Goal: Find contact information: Find contact information

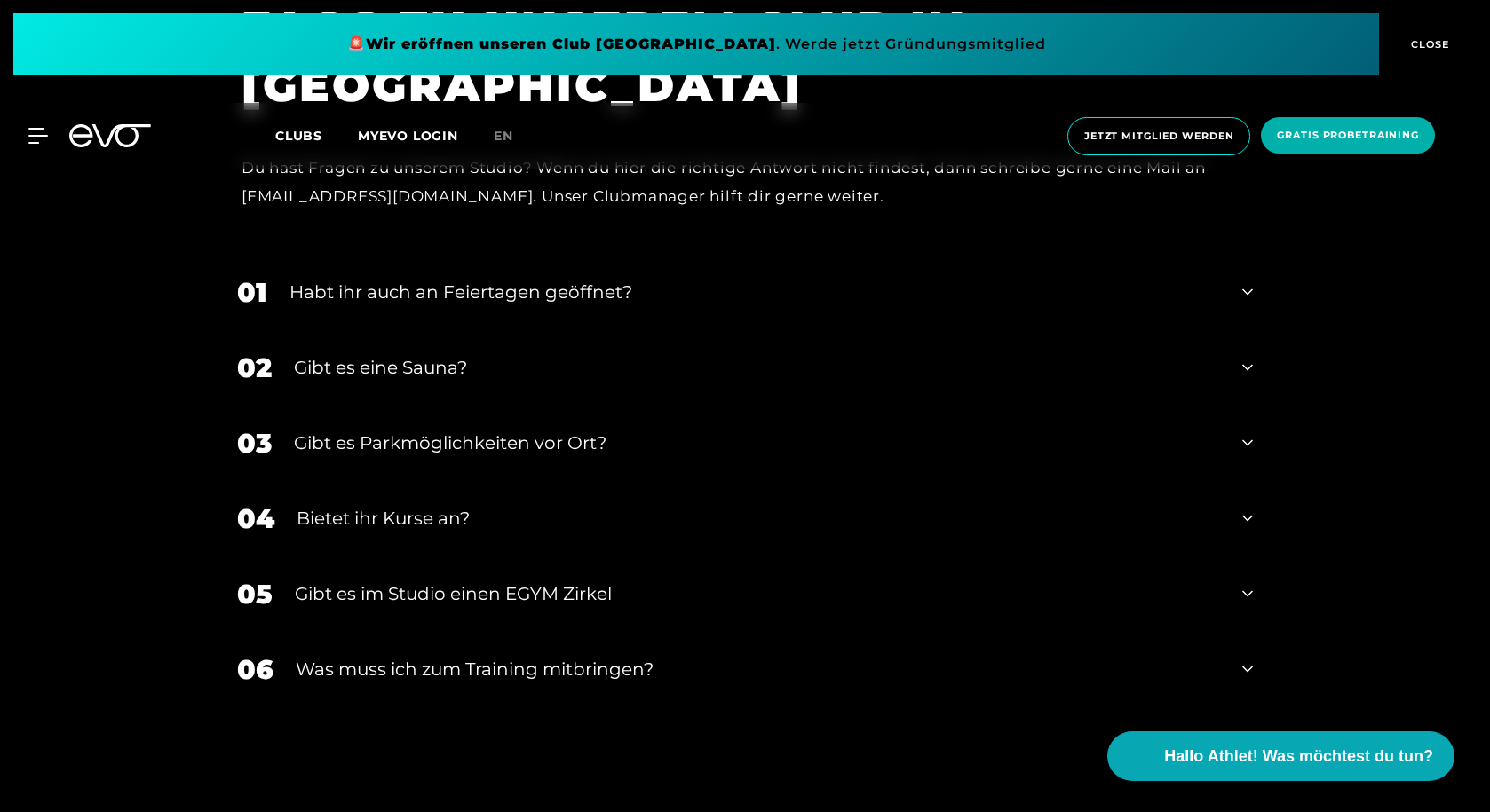
scroll to position [6756, 0]
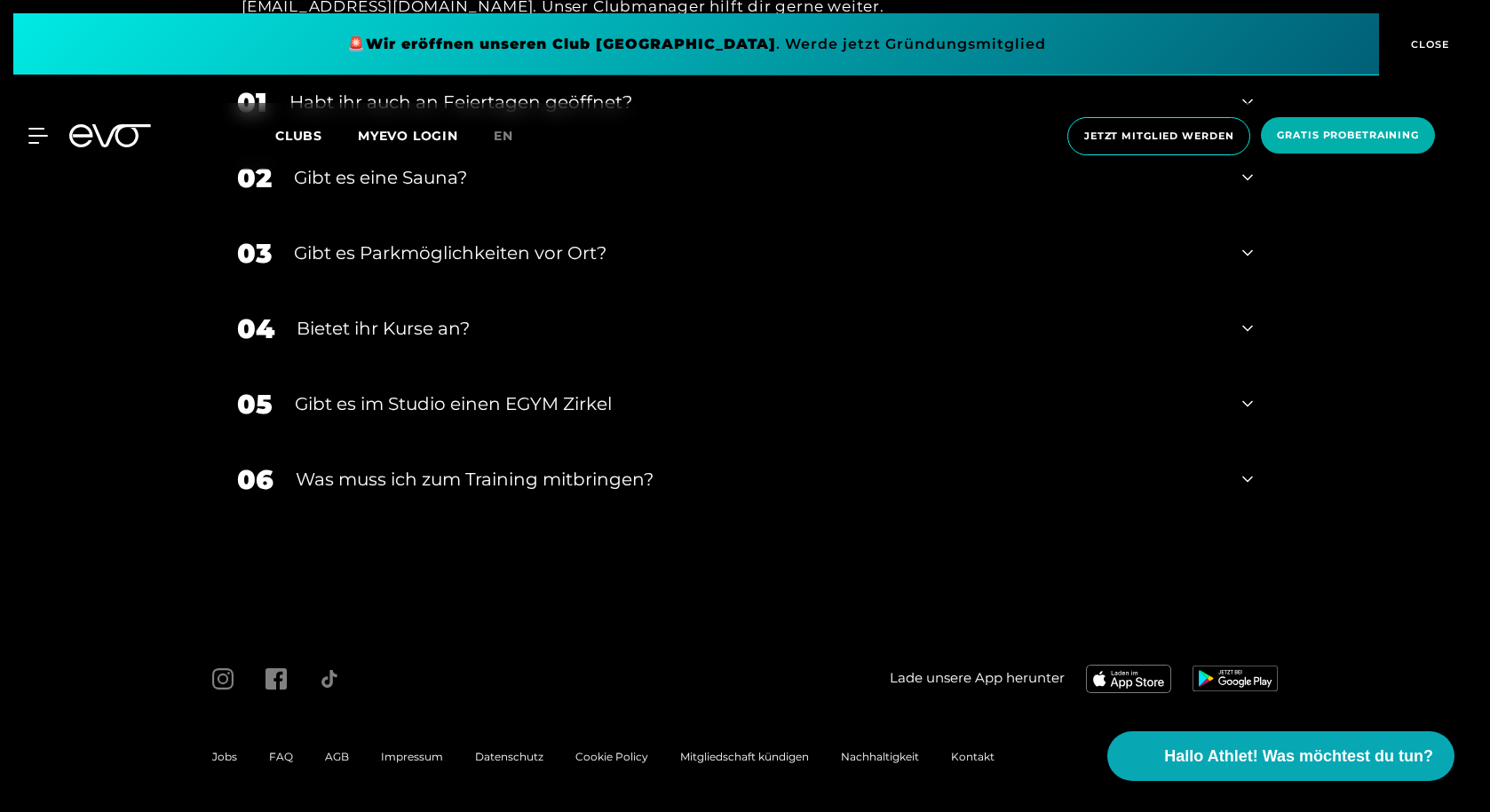
click at [968, 760] on span "Kontakt" at bounding box center [973, 756] width 43 height 13
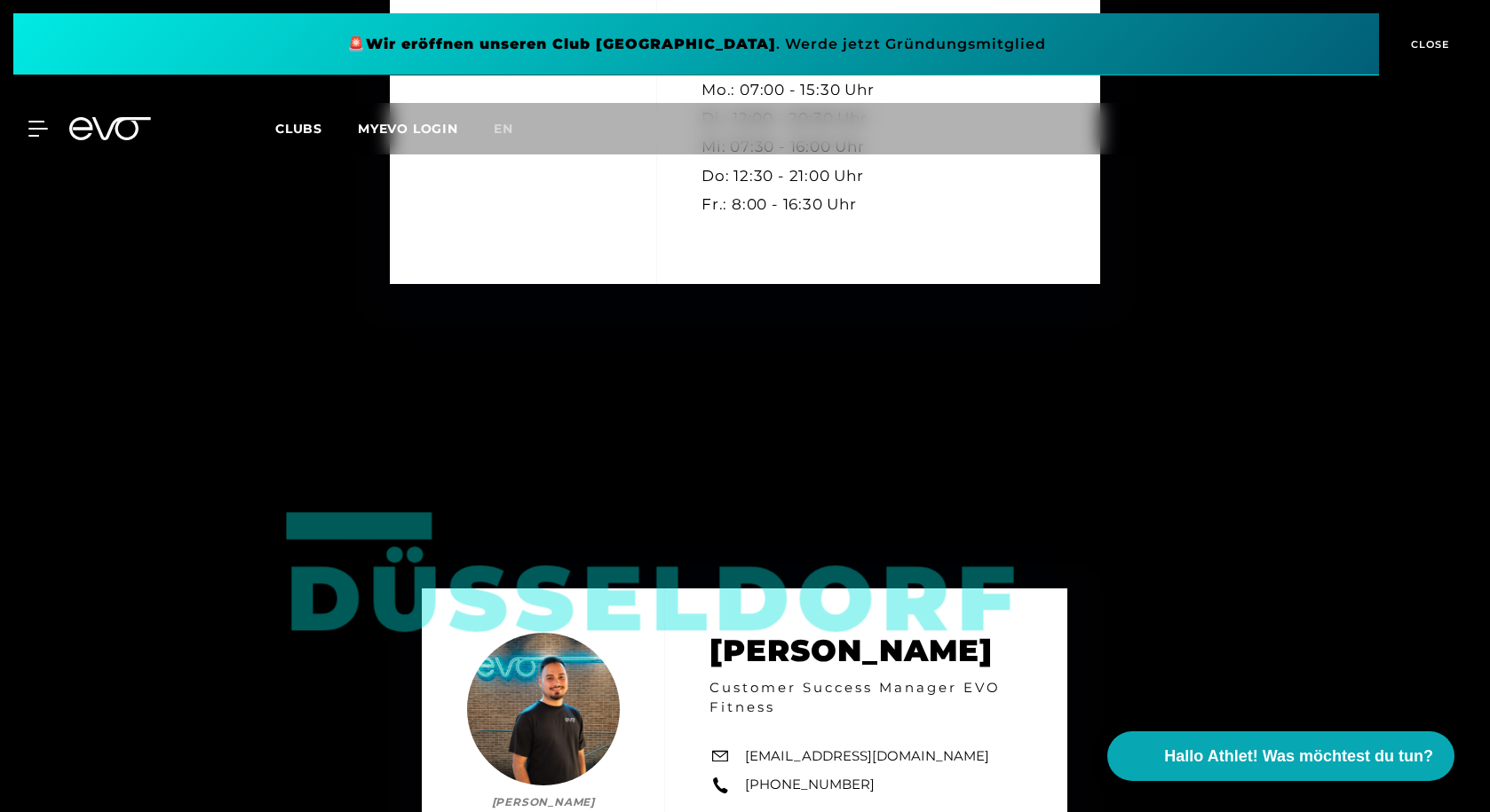
scroll to position [3194, 0]
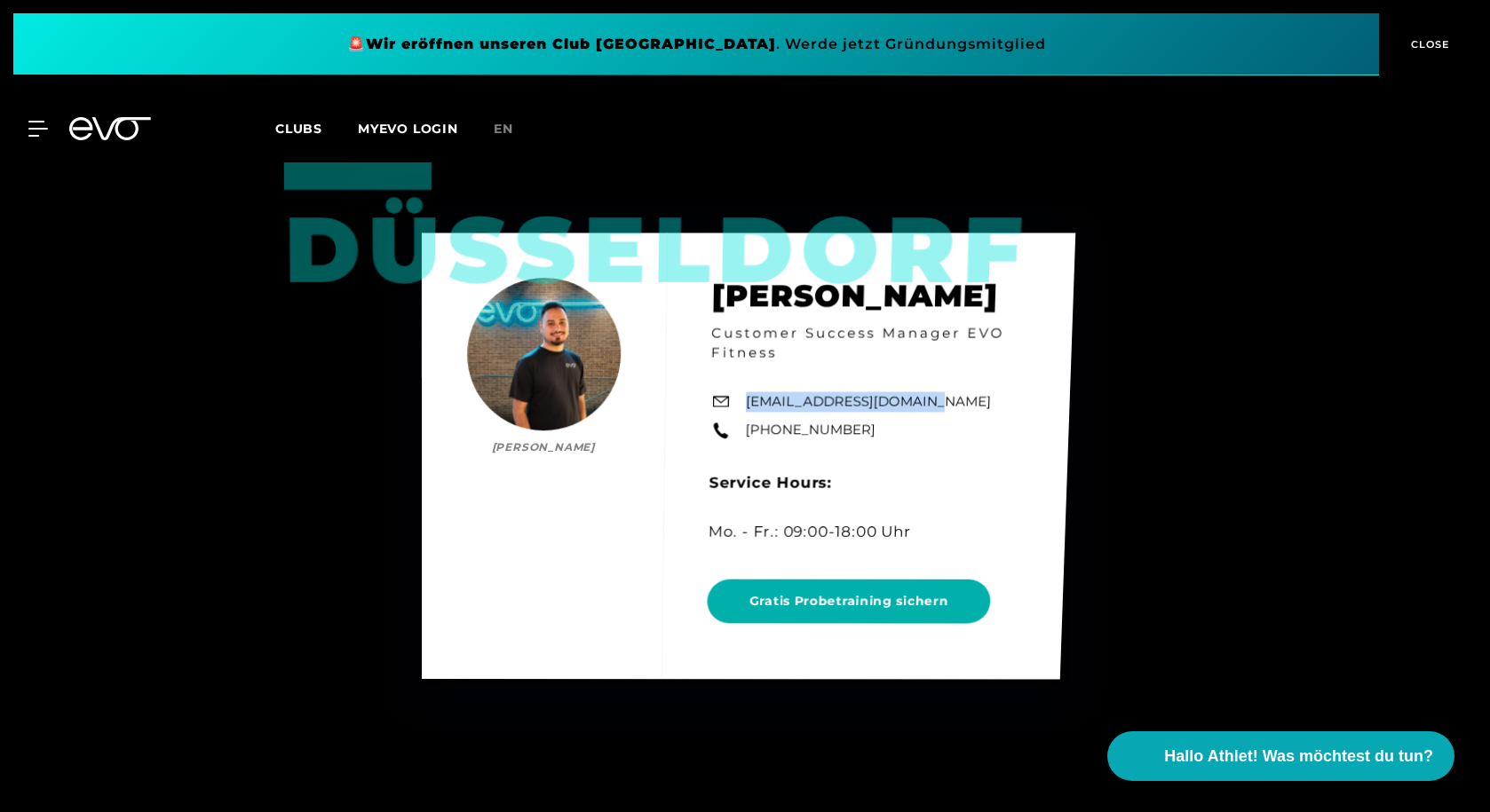
drag, startPoint x: 936, startPoint y: 399, endPoint x: 747, endPoint y: 404, distance: 189.1
click at [747, 404] on div "Düsseldorf [PERSON_NAME] [PERSON_NAME] Customer Success Manager EVO Fitness [EM…" at bounding box center [749, 457] width 654 height 446
copy link "[EMAIL_ADDRESS][DOMAIN_NAME]"
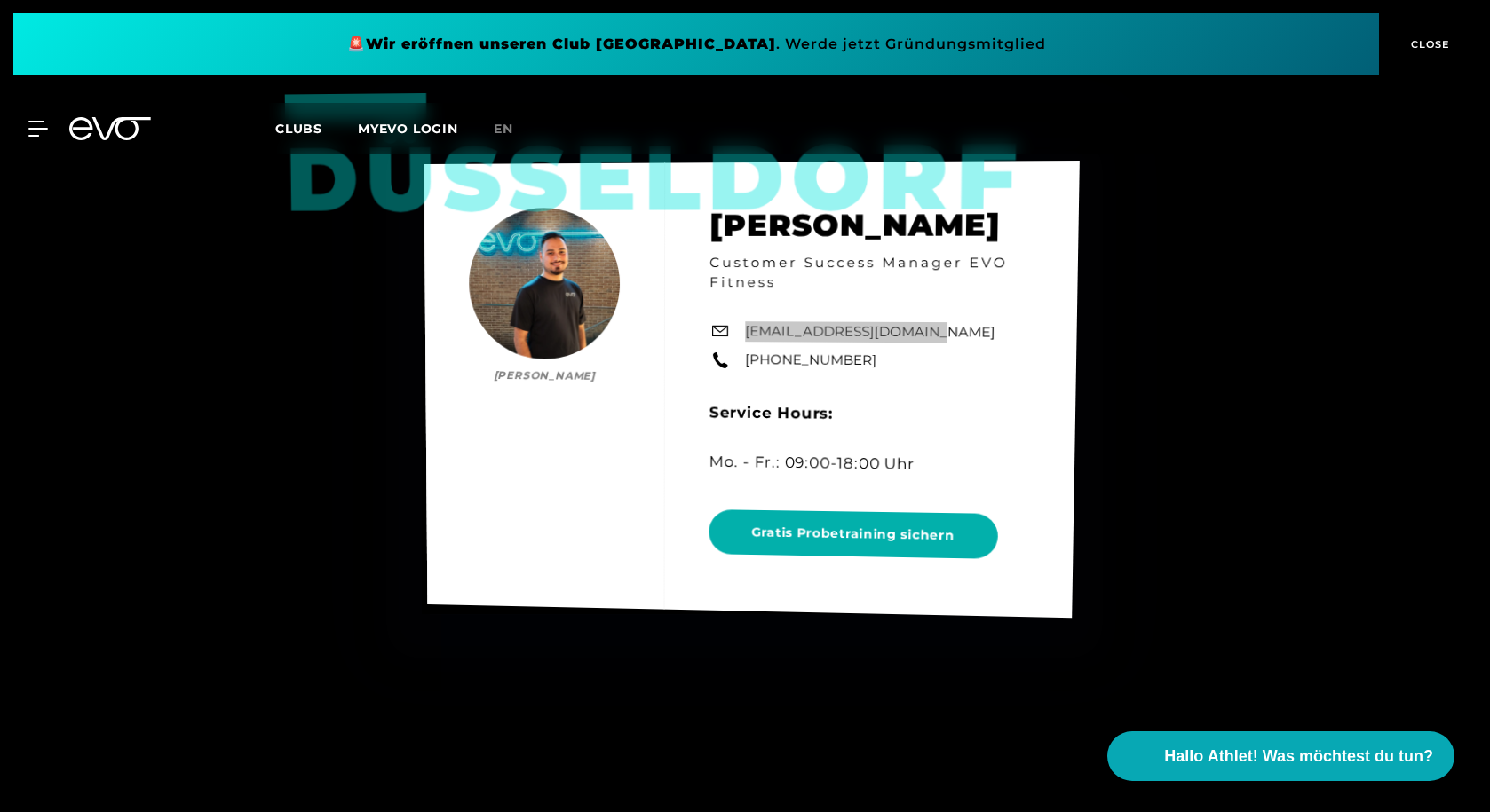
scroll to position [3283, 0]
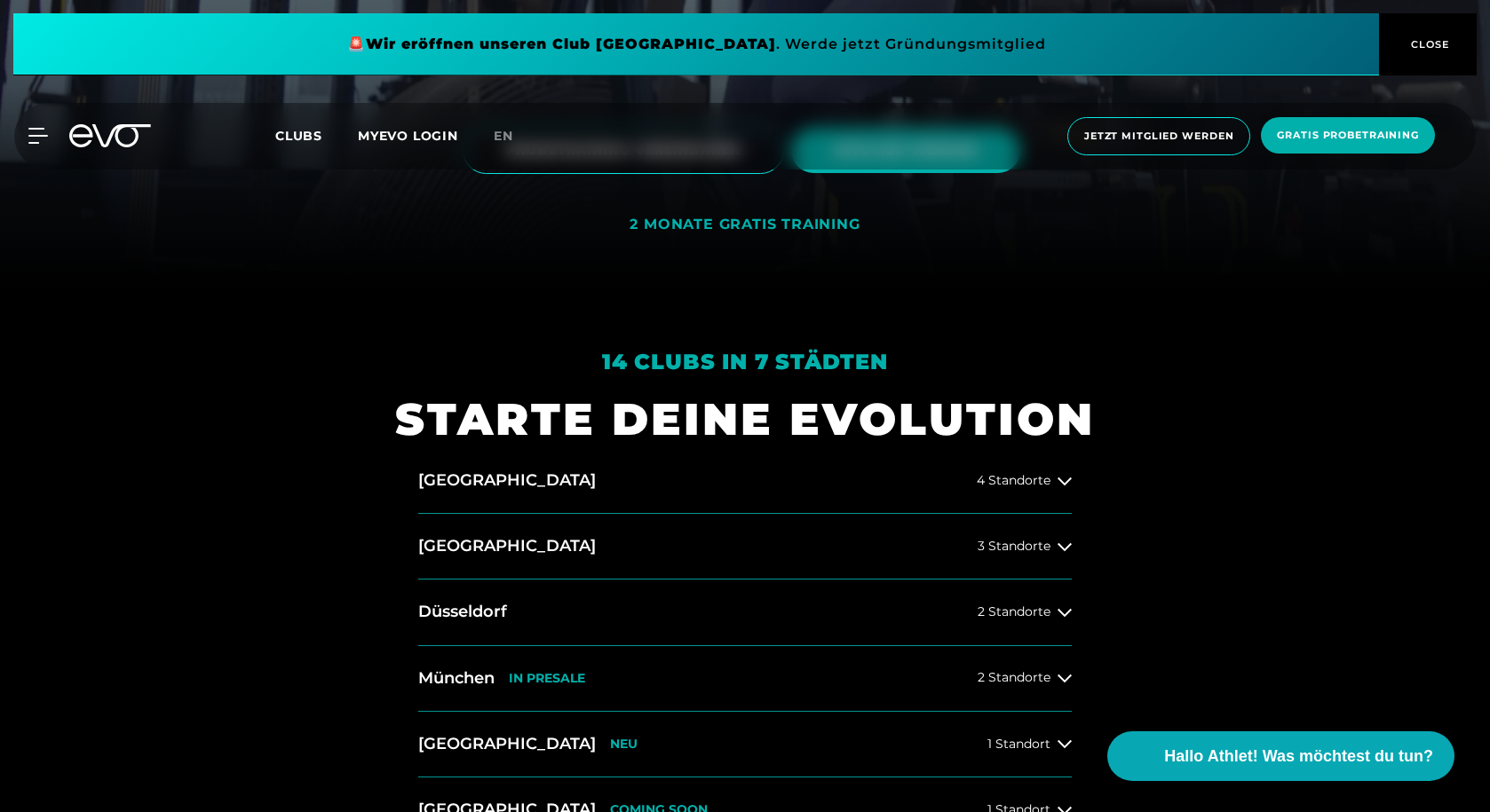
scroll to position [799, 0]
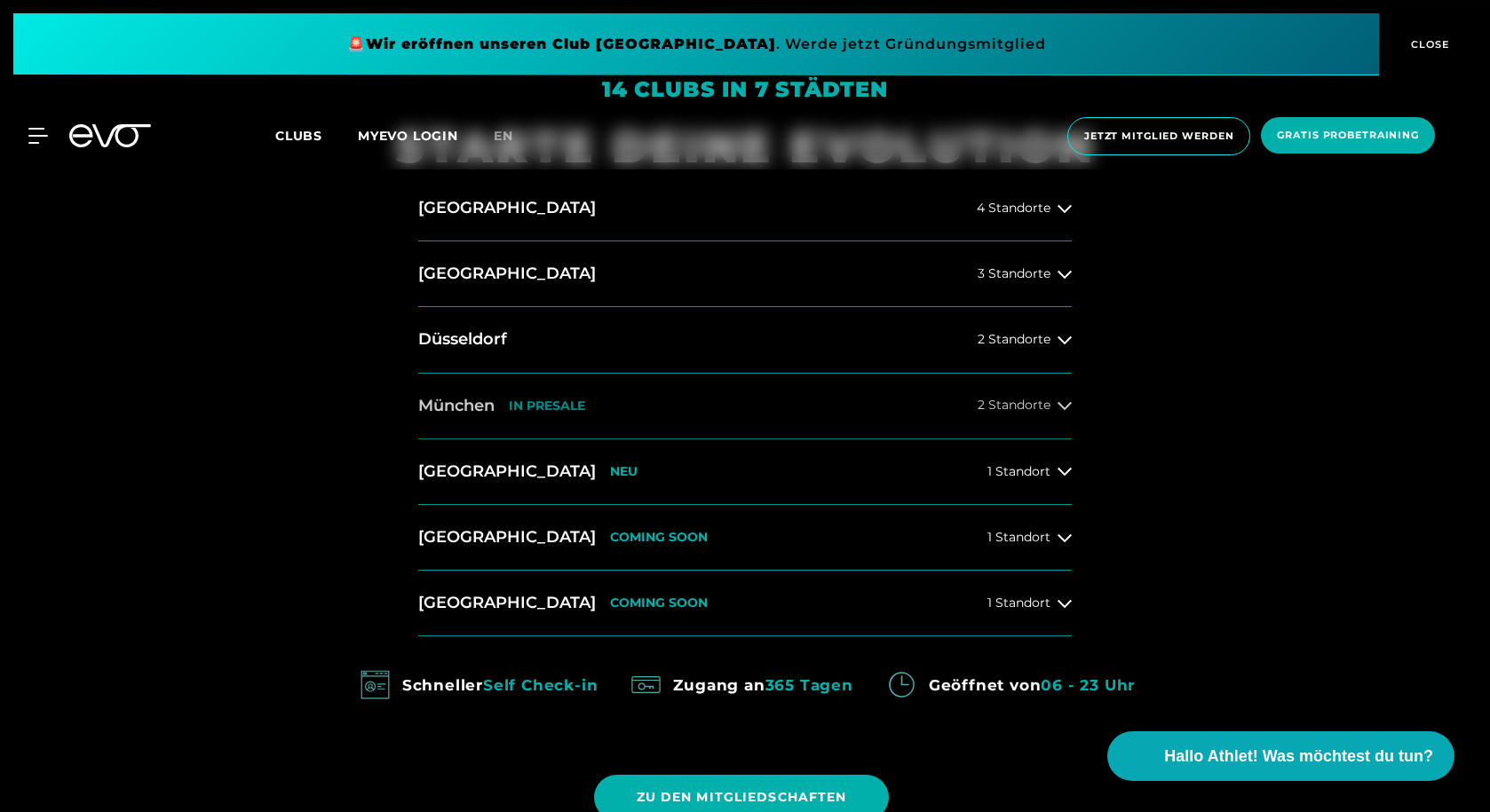
click at [493, 403] on h2 "München" at bounding box center [456, 406] width 76 height 22
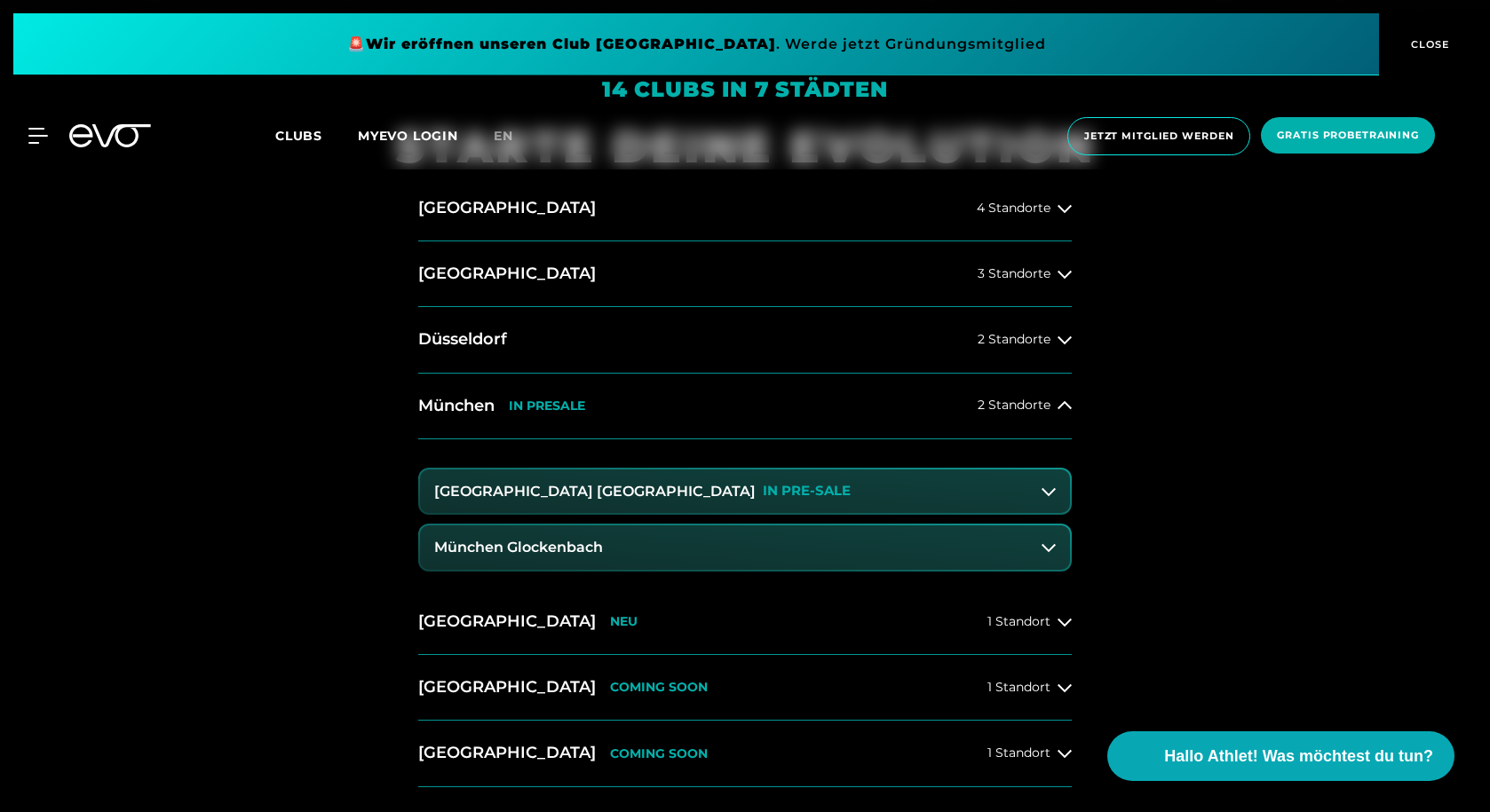
click at [857, 540] on button "München Glockenbach" at bounding box center [745, 547] width 650 height 44
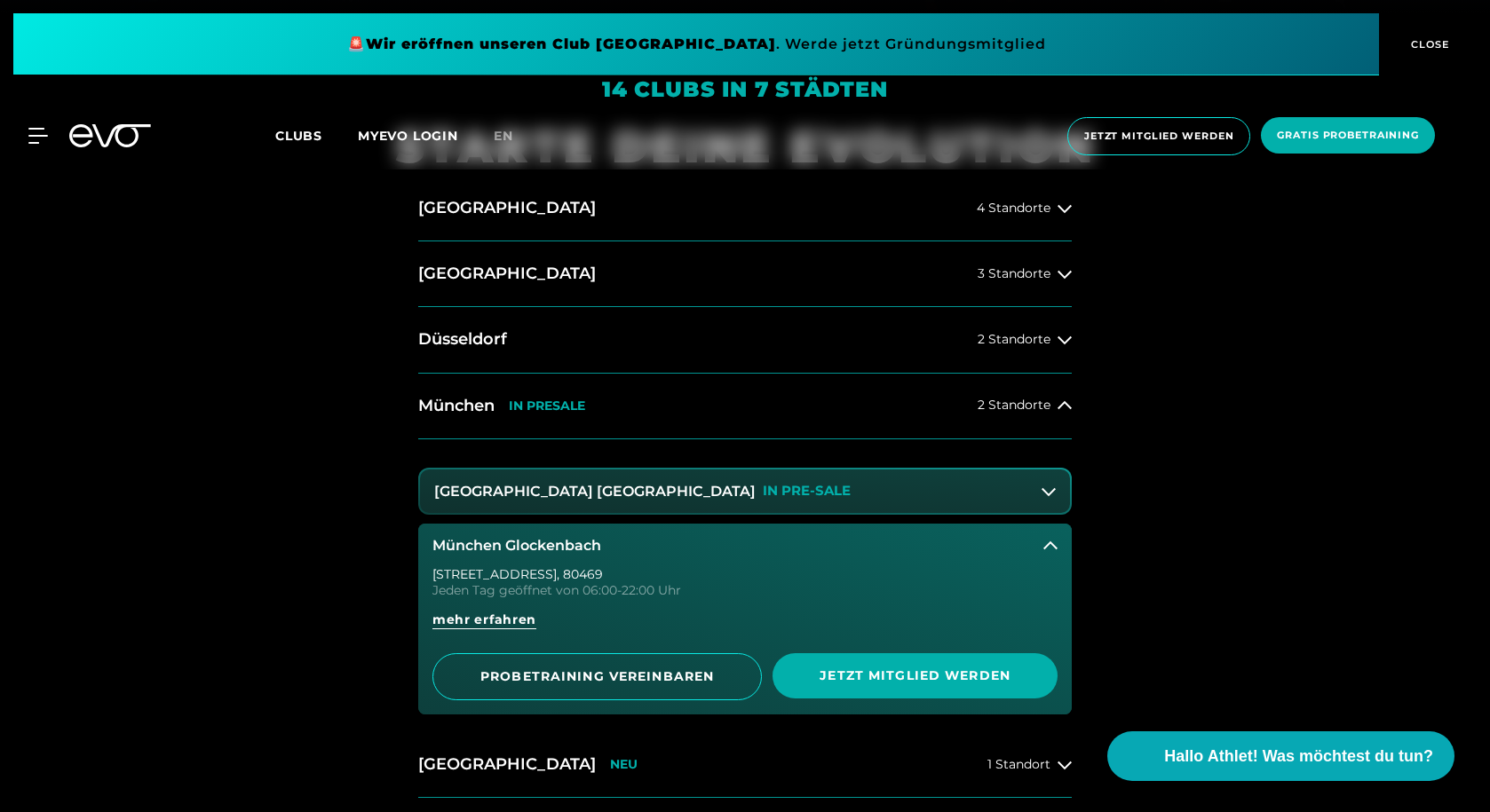
click at [794, 487] on button "München Maxvorstadt IN PRE-SALE" at bounding box center [745, 491] width 650 height 44
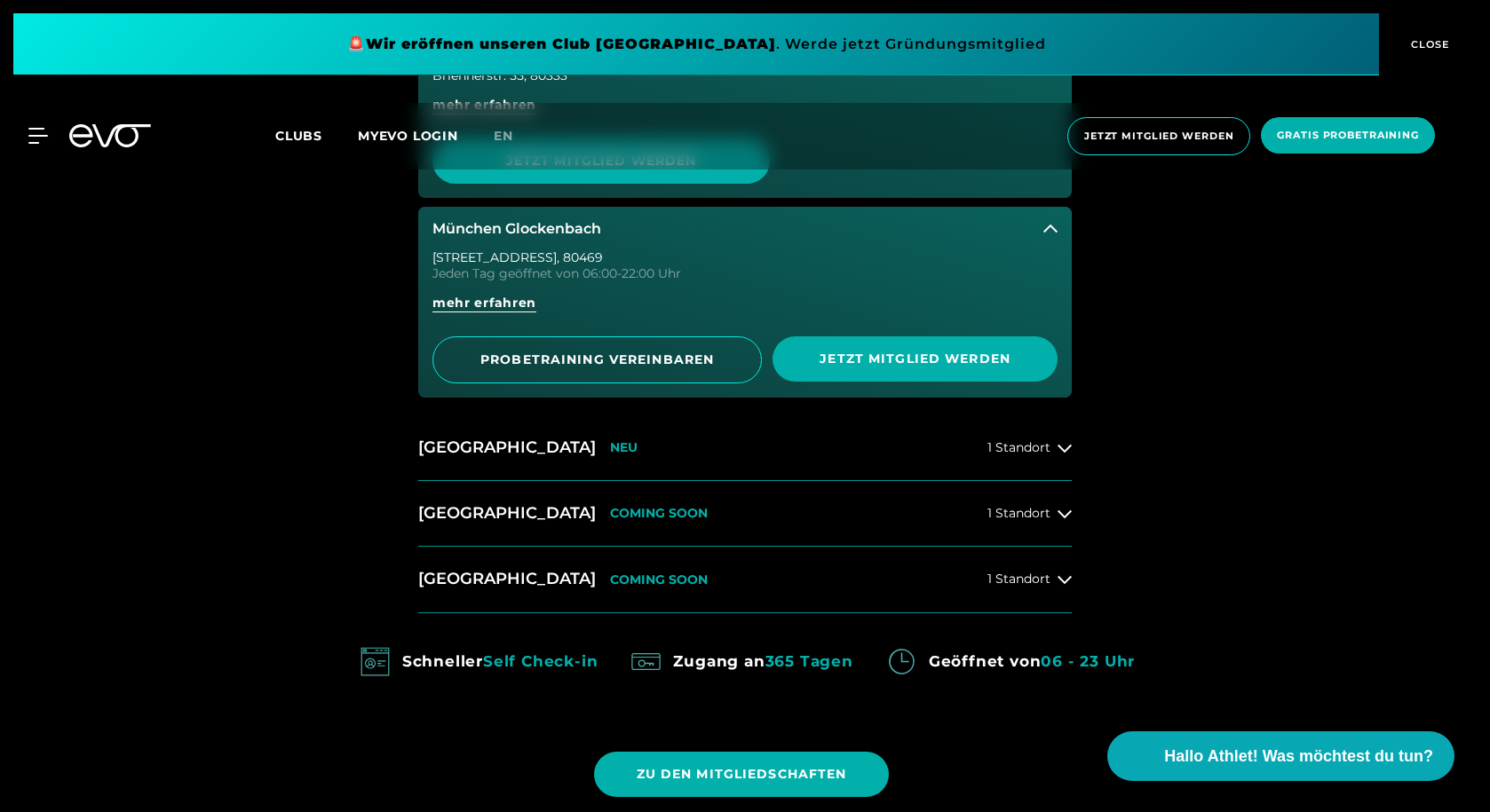
scroll to position [1242, 0]
